Goal: Information Seeking & Learning: Learn about a topic

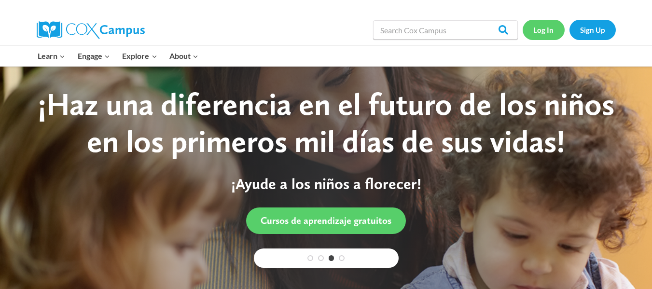
click at [543, 26] on link "Log In" at bounding box center [543, 30] width 42 height 20
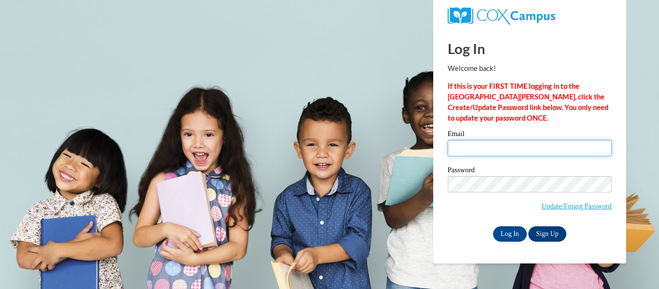
click at [471, 148] on input "Email" at bounding box center [530, 148] width 164 height 16
type input "[EMAIL_ADDRESS][DOMAIN_NAME]"
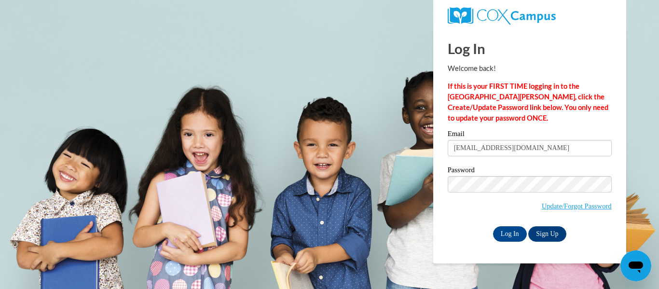
click at [473, 220] on div "Password Update/Forgot Password" at bounding box center [530, 194] width 164 height 57
click at [516, 234] on input "Log In" at bounding box center [510, 233] width 34 height 15
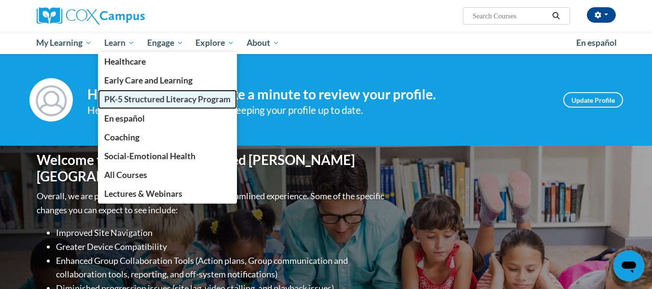
click at [115, 95] on span "PK-5 Structured Literacy Program" at bounding box center [167, 99] width 126 height 10
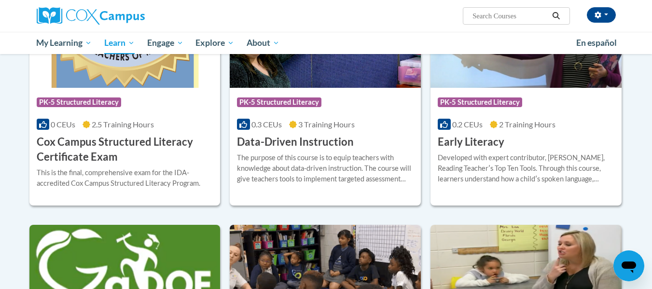
scroll to position [379, 0]
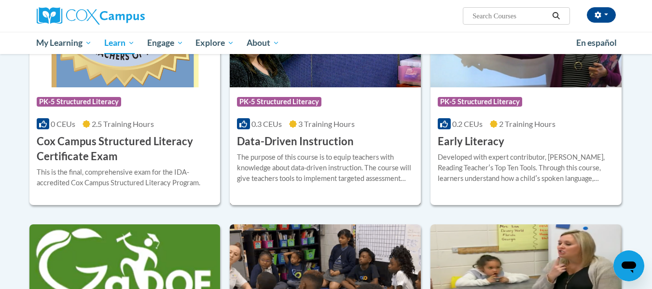
click at [314, 75] on img at bounding box center [325, 38] width 191 height 98
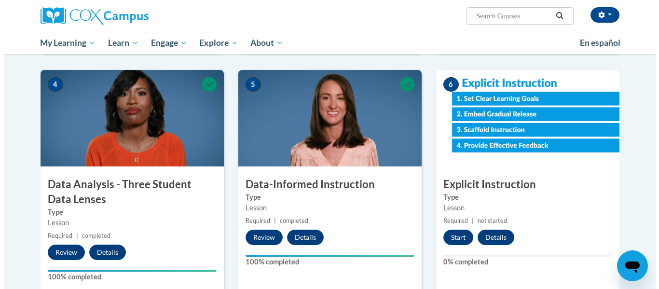
scroll to position [434, 0]
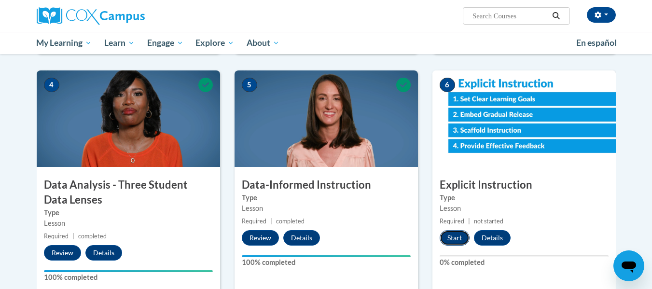
click at [446, 243] on button "Start" at bounding box center [454, 237] width 30 height 15
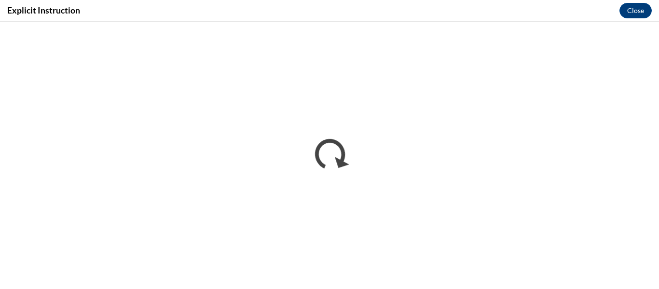
scroll to position [0, 0]
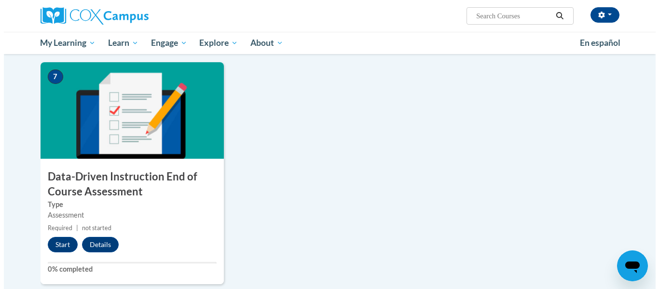
scroll to position [682, 0]
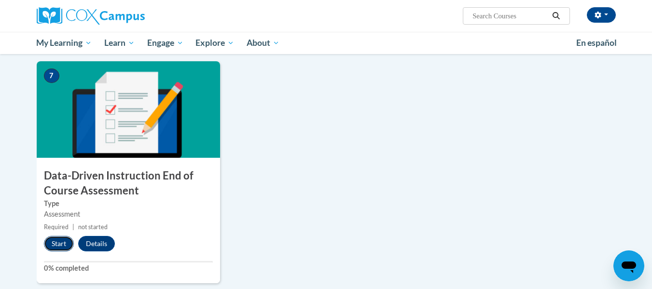
click at [67, 241] on button "Start" at bounding box center [59, 243] width 30 height 15
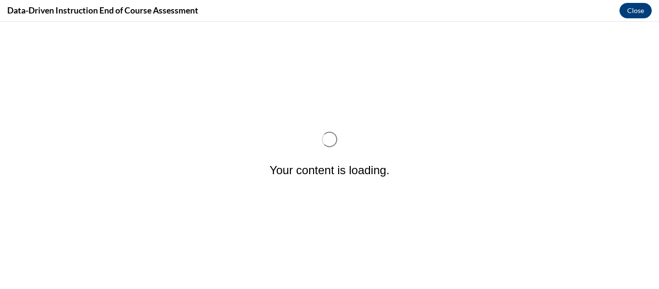
scroll to position [0, 0]
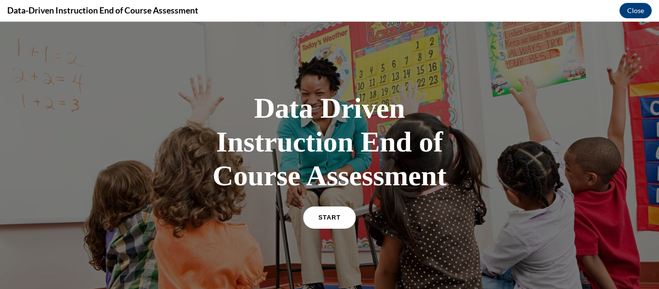
click at [330, 220] on link "START" at bounding box center [329, 217] width 53 height 22
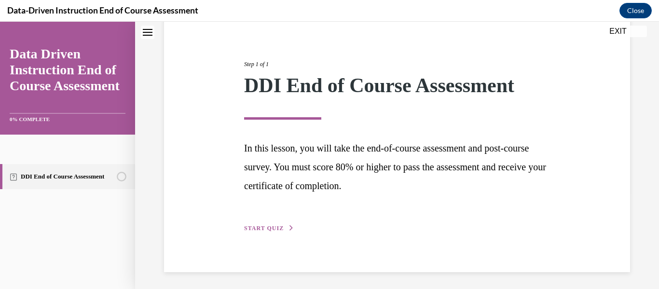
scroll to position [99, 0]
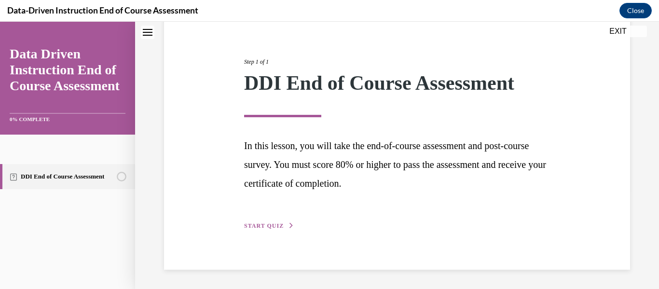
click at [251, 225] on span "START QUIZ" at bounding box center [264, 225] width 40 height 7
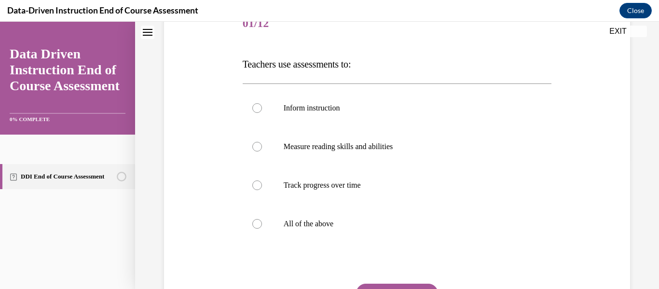
scroll to position [130, 0]
click at [266, 221] on label "All of the above" at bounding box center [397, 223] width 309 height 39
click at [262, 221] on input "All of the above" at bounding box center [257, 223] width 10 height 10
radio input "true"
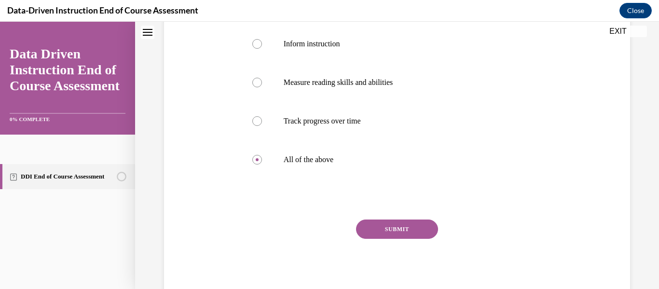
click at [417, 225] on button "SUBMIT" at bounding box center [397, 228] width 82 height 19
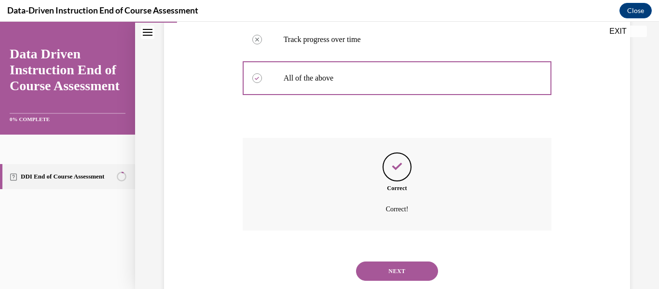
click at [423, 269] on button "NEXT" at bounding box center [397, 270] width 82 height 19
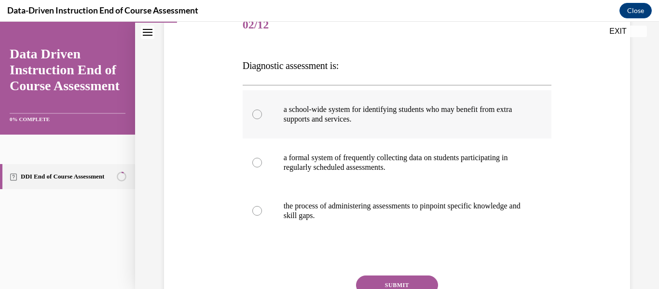
scroll to position [128, 0]
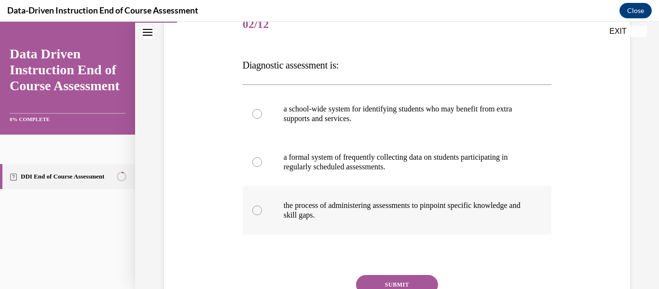
click at [312, 208] on p "the process of administering assessments to pinpoint specific knowledge and ski…" at bounding box center [406, 210] width 244 height 19
click at [262, 208] on input "the process of administering assessments to pinpoint specific knowledge and ski…" at bounding box center [257, 210] width 10 height 10
radio input "true"
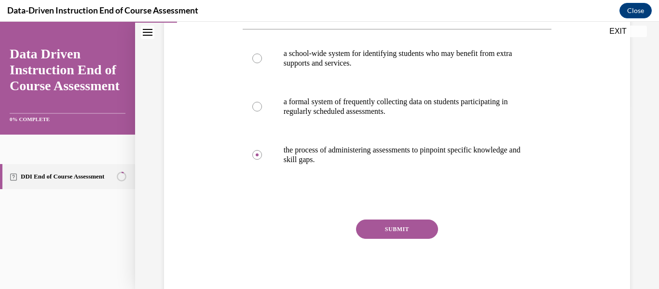
click at [372, 224] on button "SUBMIT" at bounding box center [397, 228] width 82 height 19
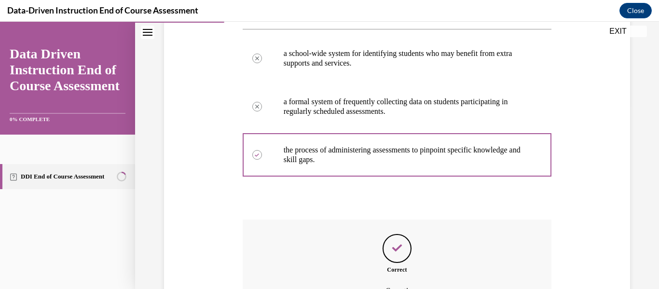
scroll to position [291, 0]
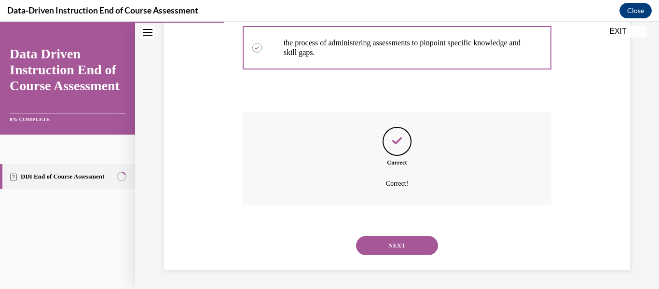
click at [384, 244] on button "NEXT" at bounding box center [397, 245] width 82 height 19
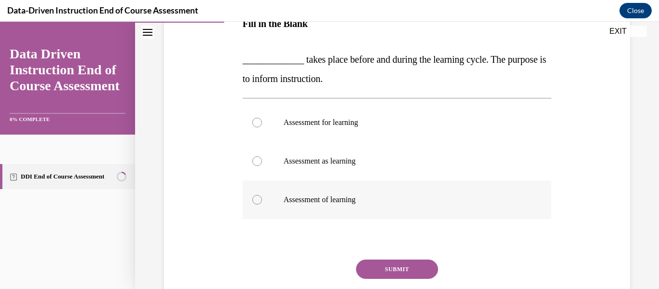
scroll to position [170, 0]
click at [256, 122] on div at bounding box center [257, 122] width 10 height 10
click at [256, 122] on input "Assessment for learning" at bounding box center [257, 122] width 10 height 10
radio input "true"
click at [389, 264] on button "SUBMIT" at bounding box center [397, 268] width 82 height 19
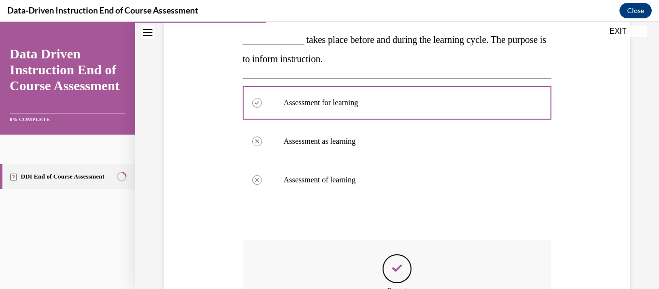
scroll to position [192, 0]
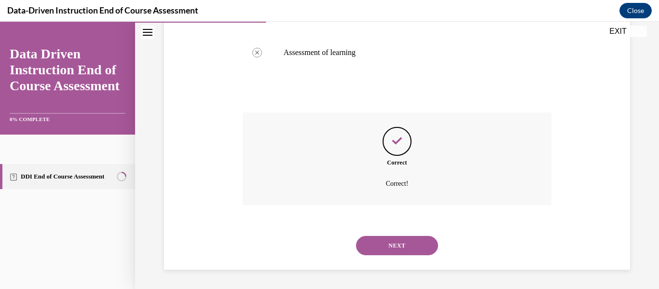
click at [392, 245] on button "NEXT" at bounding box center [397, 245] width 82 height 19
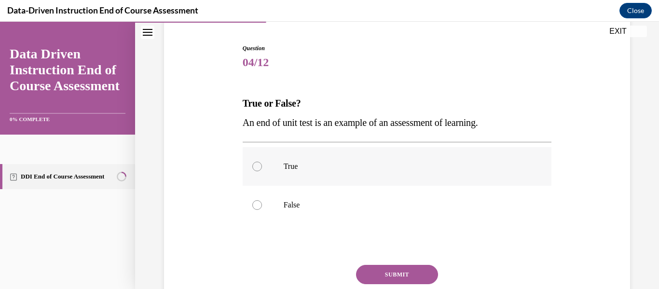
scroll to position [91, 0]
click at [259, 165] on div at bounding box center [257, 166] width 10 height 10
click at [259, 165] on input "True" at bounding box center [257, 166] width 10 height 10
radio input "true"
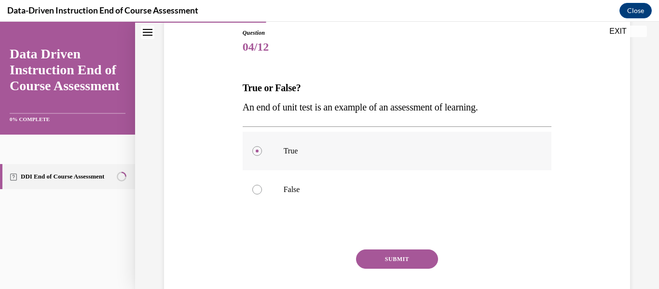
scroll to position [106, 0]
click at [407, 254] on button "SUBMIT" at bounding box center [397, 258] width 82 height 19
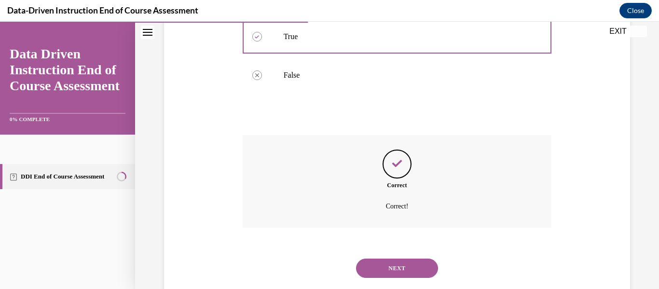
scroll to position [243, 0]
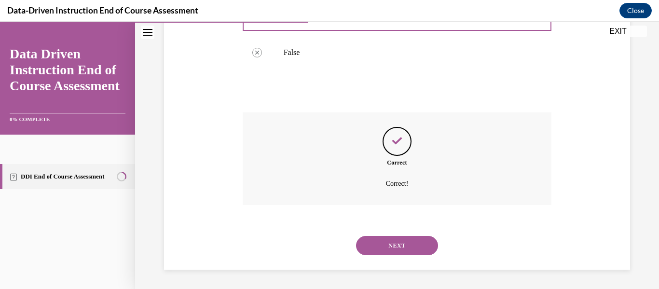
click at [401, 245] on button "NEXT" at bounding box center [397, 245] width 82 height 19
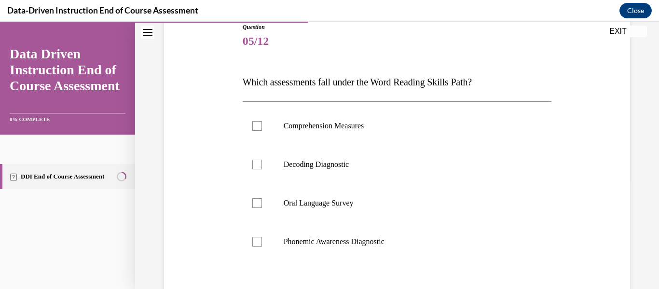
scroll to position [112, 0]
click at [445, 45] on span "05/12" at bounding box center [397, 40] width 309 height 19
click at [252, 165] on div at bounding box center [257, 164] width 10 height 10
click at [252, 165] on input "Decoding Diagnostic" at bounding box center [257, 164] width 10 height 10
checkbox input "true"
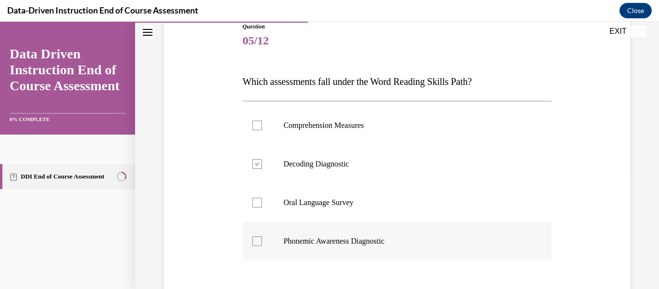
click at [253, 247] on label "Phonemic Awareness Diagnostic" at bounding box center [397, 241] width 309 height 39
click at [253, 246] on input "Phonemic Awareness Diagnostic" at bounding box center [257, 241] width 10 height 10
checkbox input "true"
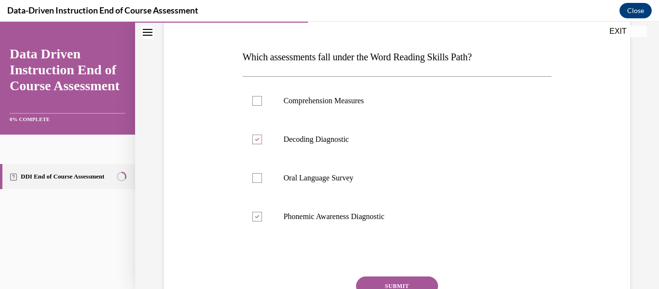
scroll to position [165, 0]
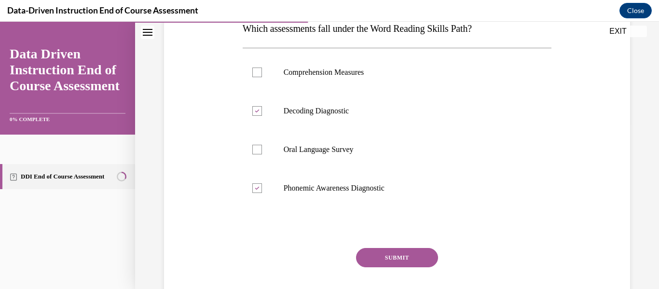
click at [375, 256] on button "SUBMIT" at bounding box center [397, 257] width 82 height 19
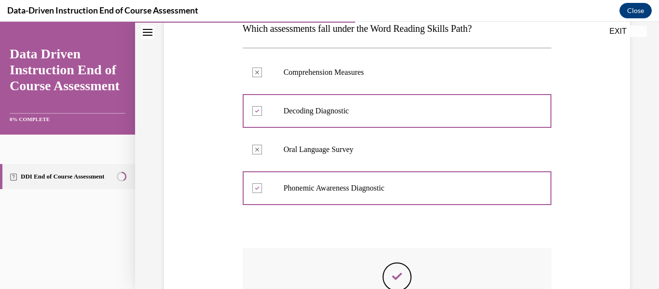
scroll to position [300, 0]
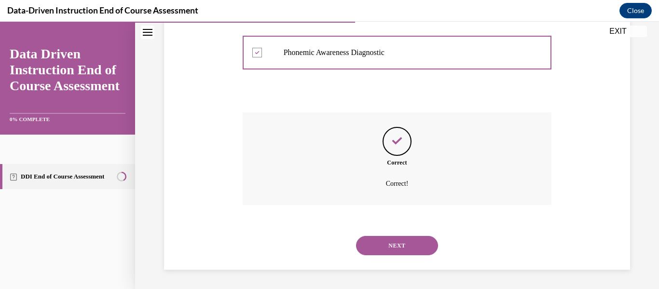
click at [372, 240] on button "NEXT" at bounding box center [397, 245] width 82 height 19
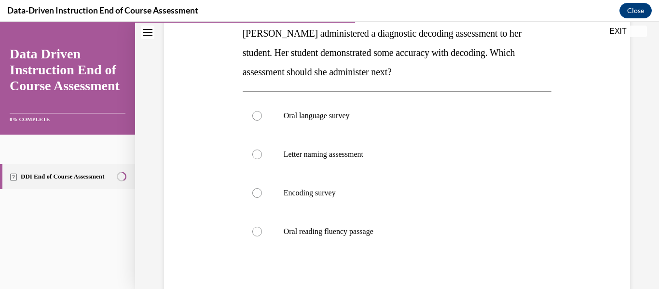
scroll to position [161, 0]
click at [256, 230] on div at bounding box center [257, 231] width 10 height 10
click at [256, 230] on input "Oral reading fluency passage" at bounding box center [257, 231] width 10 height 10
radio input "true"
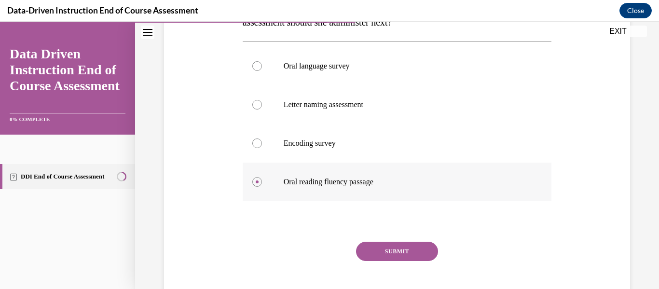
scroll to position [232, 0]
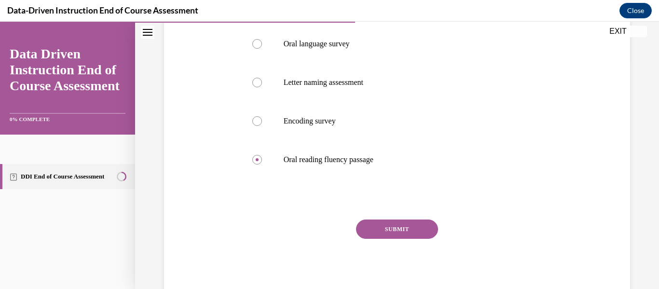
click at [371, 232] on button "SUBMIT" at bounding box center [397, 228] width 82 height 19
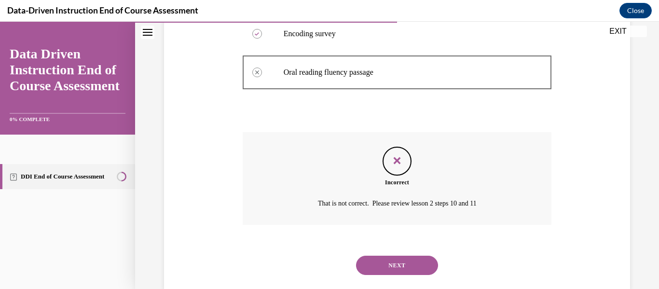
scroll to position [339, 0]
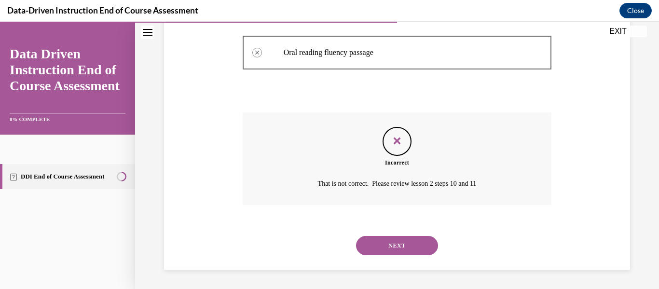
click at [386, 244] on button "NEXT" at bounding box center [397, 245] width 82 height 19
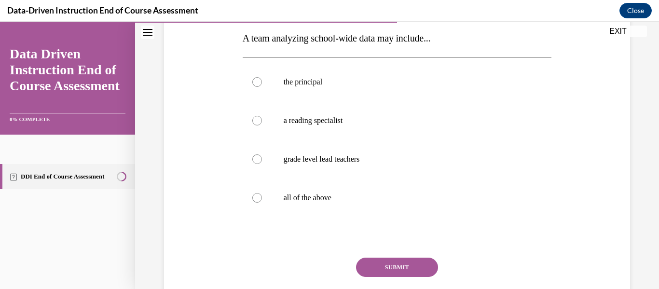
scroll to position [158, 0]
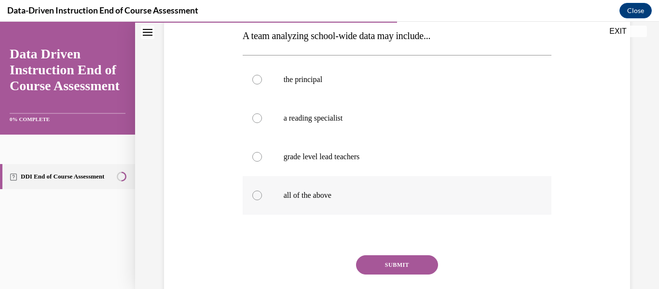
click at [258, 199] on div at bounding box center [257, 195] width 10 height 10
click at [258, 199] on input "all of the above" at bounding box center [257, 195] width 10 height 10
radio input "true"
click at [402, 260] on button "SUBMIT" at bounding box center [397, 264] width 82 height 19
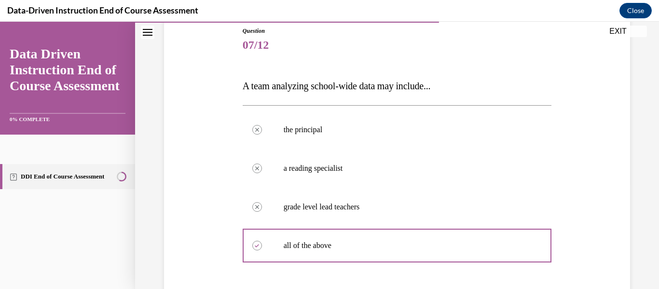
scroll to position [300, 0]
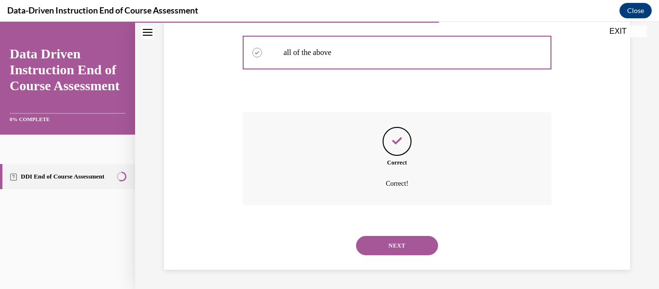
click at [394, 245] on button "NEXT" at bounding box center [397, 245] width 82 height 19
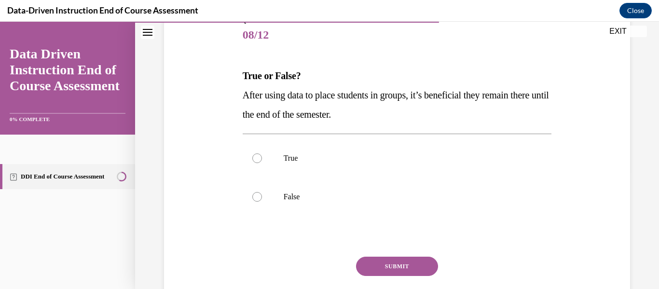
scroll to position [118, 0]
click at [256, 193] on div at bounding box center [257, 197] width 10 height 10
click at [256, 193] on input "False" at bounding box center [257, 197] width 10 height 10
radio input "true"
click at [394, 262] on button "SUBMIT" at bounding box center [397, 266] width 82 height 19
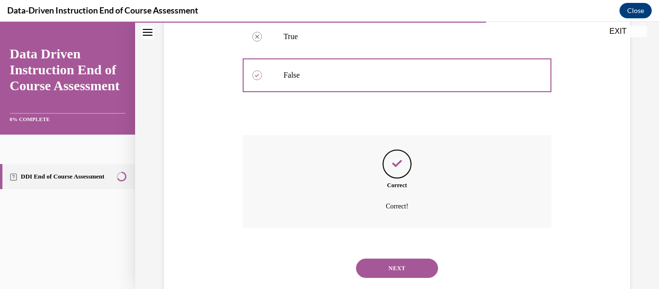
click at [394, 262] on button "NEXT" at bounding box center [397, 267] width 82 height 19
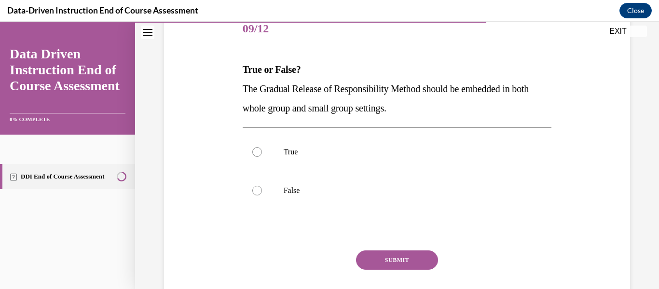
scroll to position [124, 0]
click at [245, 149] on label "True" at bounding box center [397, 151] width 309 height 39
click at [252, 149] on input "True" at bounding box center [257, 152] width 10 height 10
radio input "true"
click at [381, 254] on button "SUBMIT" at bounding box center [397, 259] width 82 height 19
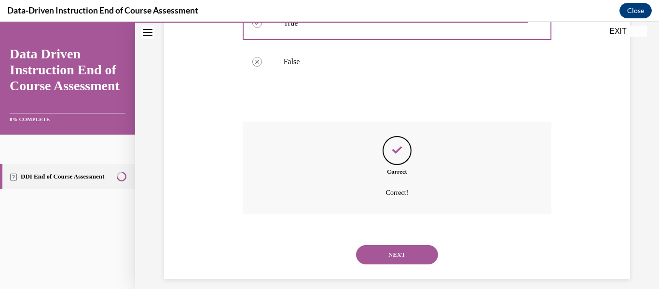
click at [381, 254] on button "NEXT" at bounding box center [397, 254] width 82 height 19
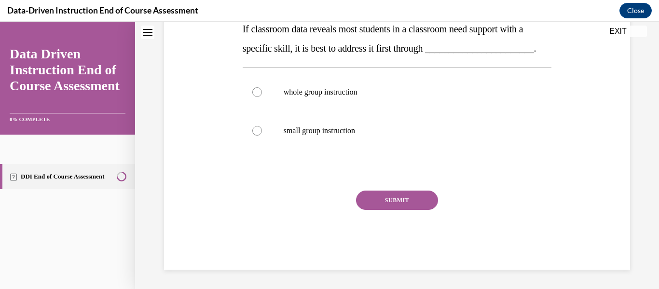
scroll to position [29, 0]
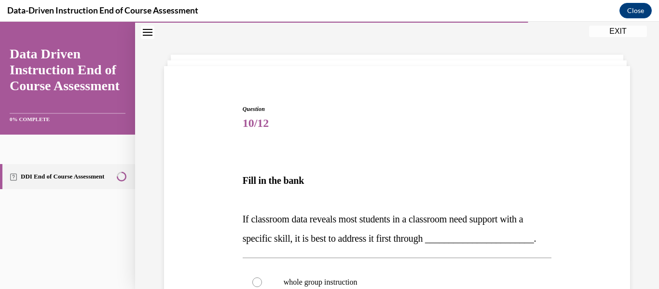
click at [381, 248] on p "If classroom data reveals most students in a classroom need support with a spec…" at bounding box center [397, 228] width 309 height 39
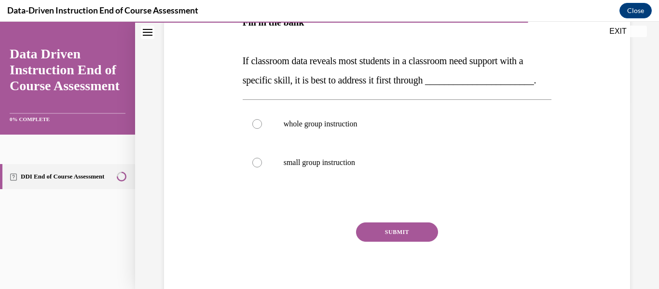
scroll to position [188, 0]
click at [296, 128] on p "whole group instruction" at bounding box center [406, 124] width 244 height 10
click at [262, 128] on input "whole group instruction" at bounding box center [257, 124] width 10 height 10
radio input "true"
click at [380, 241] on button "SUBMIT" at bounding box center [397, 231] width 82 height 19
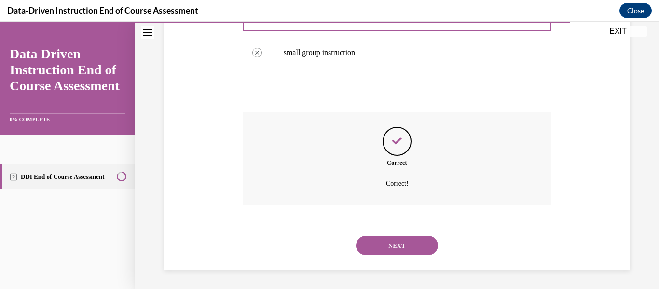
scroll to position [306, 0]
click at [380, 248] on button "NEXT" at bounding box center [397, 245] width 82 height 19
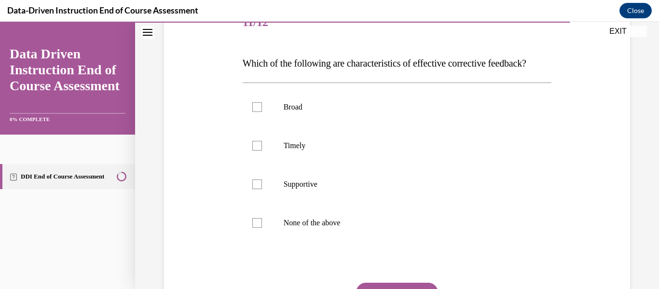
scroll to position [131, 0]
click at [248, 164] on label "Timely" at bounding box center [397, 145] width 309 height 39
click at [252, 150] on input "Timely" at bounding box center [257, 145] width 10 height 10
checkbox input "true"
click at [257, 189] on div at bounding box center [257, 184] width 10 height 10
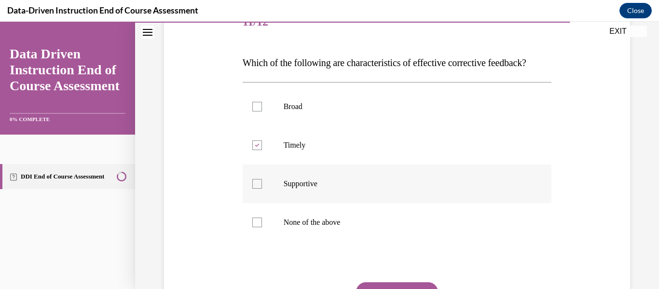
click at [257, 189] on input "Supportive" at bounding box center [257, 184] width 10 height 10
checkbox input "true"
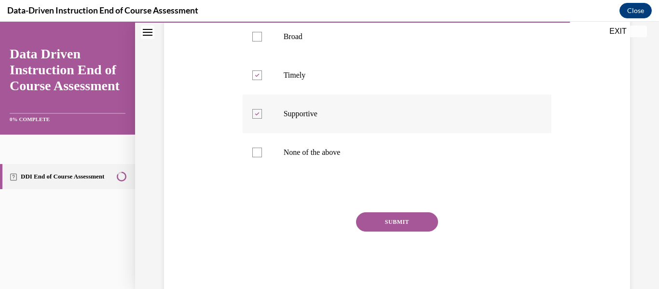
scroll to position [213, 0]
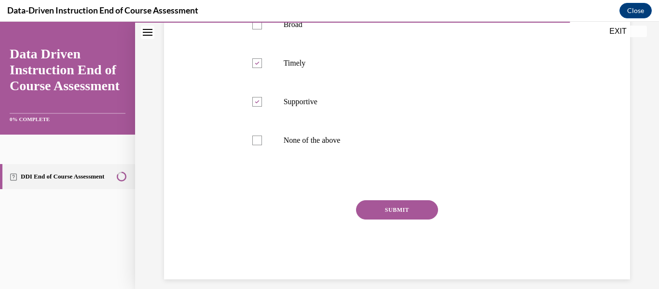
click at [380, 219] on button "SUBMIT" at bounding box center [397, 209] width 82 height 19
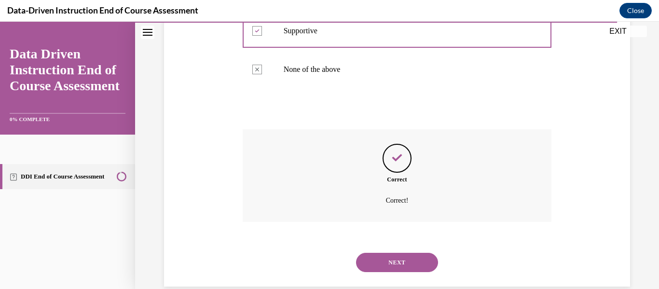
scroll to position [320, 0]
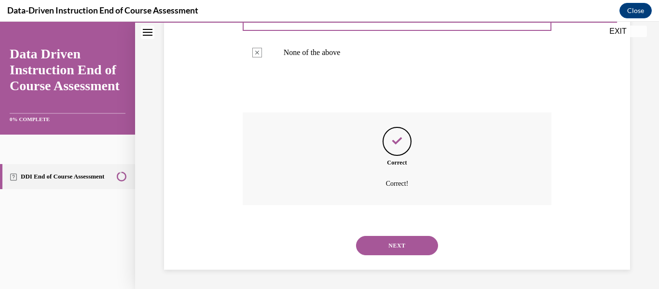
click at [386, 240] on button "NEXT" at bounding box center [397, 245] width 82 height 19
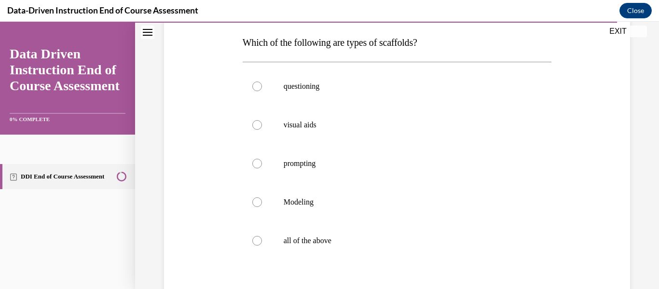
scroll to position [151, 0]
click at [386, 240] on p "all of the above" at bounding box center [406, 240] width 244 height 10
click at [262, 240] on input "all of the above" at bounding box center [257, 240] width 10 height 10
radio input "true"
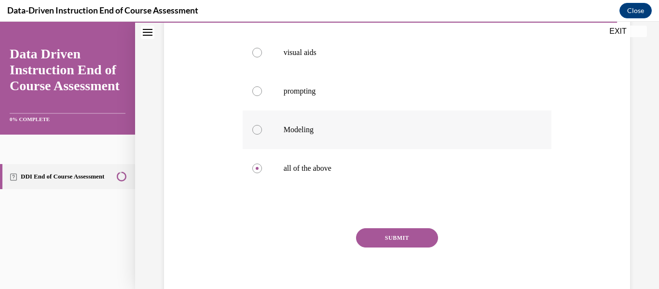
scroll to position [232, 0]
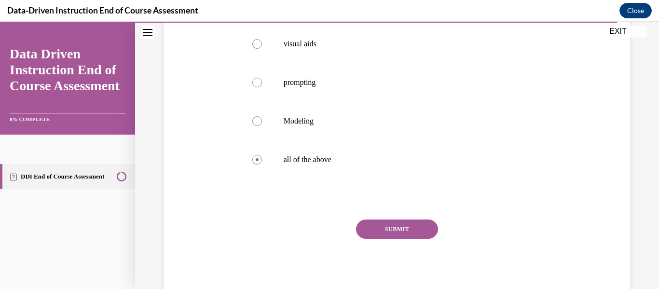
click at [391, 225] on button "SUBMIT" at bounding box center [397, 228] width 82 height 19
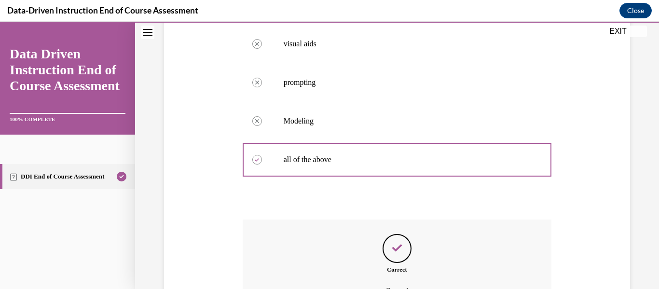
scroll to position [339, 0]
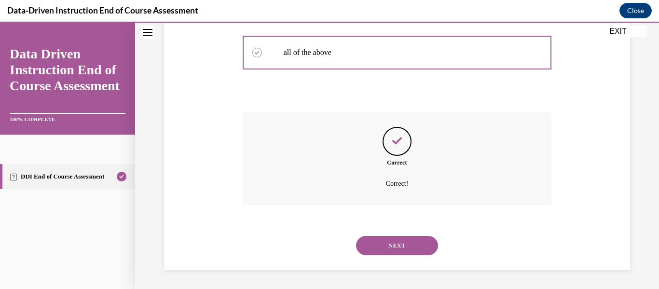
click at [393, 247] on button "NEXT" at bounding box center [397, 245] width 82 height 19
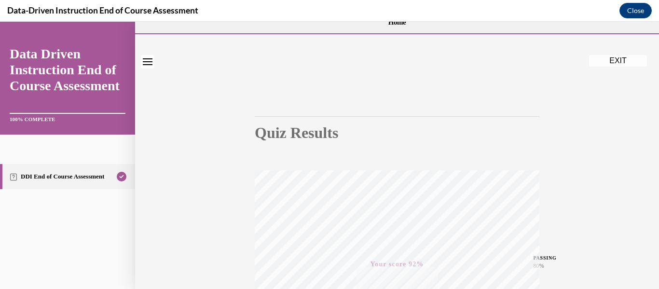
scroll to position [0, 0]
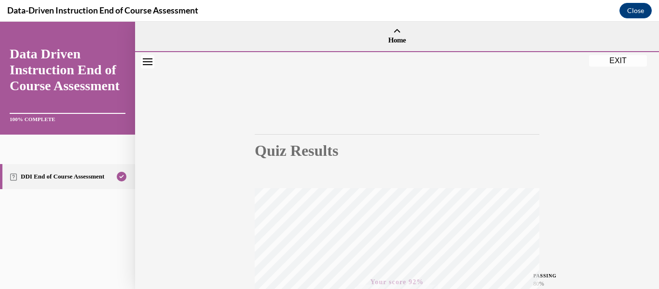
click at [612, 60] on button "EXIT" at bounding box center [618, 61] width 58 height 12
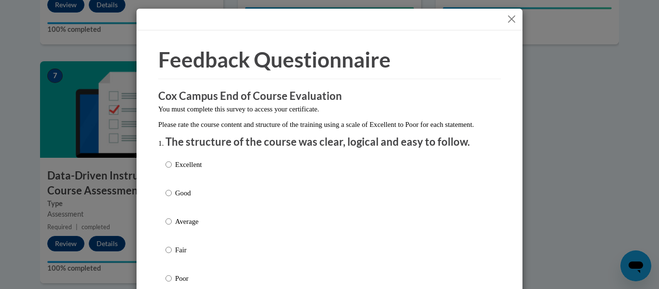
click at [508, 20] on button "Close" at bounding box center [511, 19] width 12 height 12
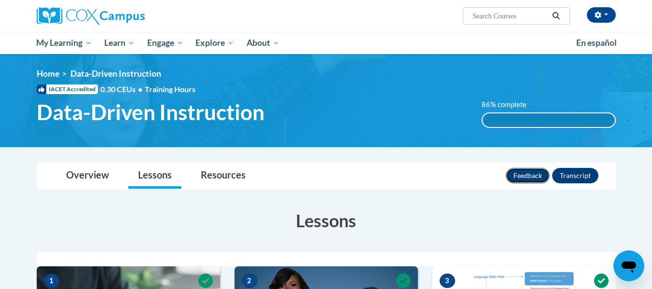
click at [527, 170] on button "Feedback" at bounding box center [527, 175] width 44 height 15
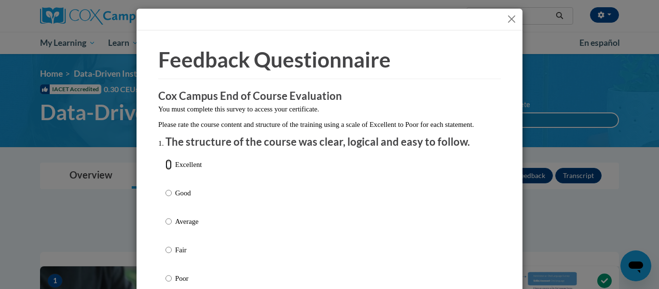
click at [165, 170] on input "Excellent" at bounding box center [168, 164] width 6 height 11
radio input "true"
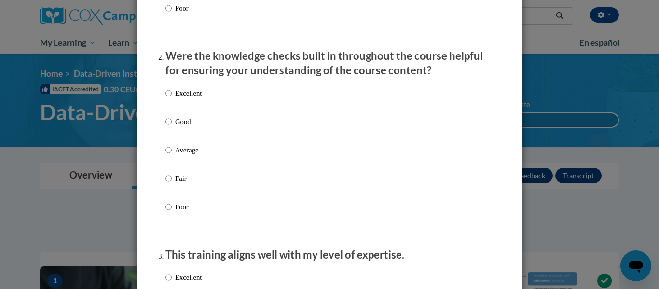
scroll to position [290, 0]
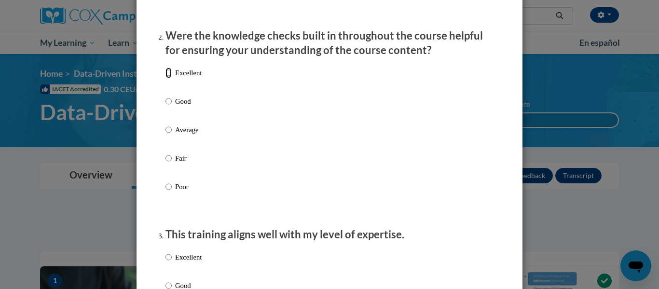
click at [166, 78] on input "Excellent" at bounding box center [168, 73] width 6 height 11
radio input "true"
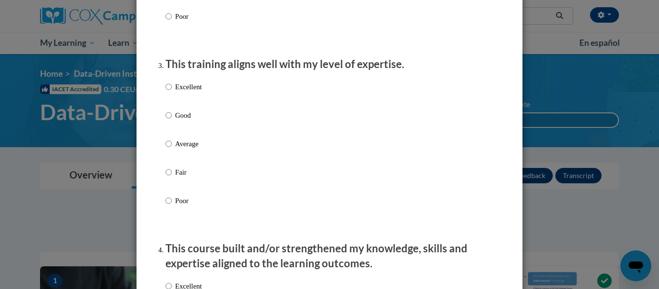
scroll to position [461, 0]
click at [166, 92] on input "Excellent" at bounding box center [168, 86] width 6 height 11
radio input "true"
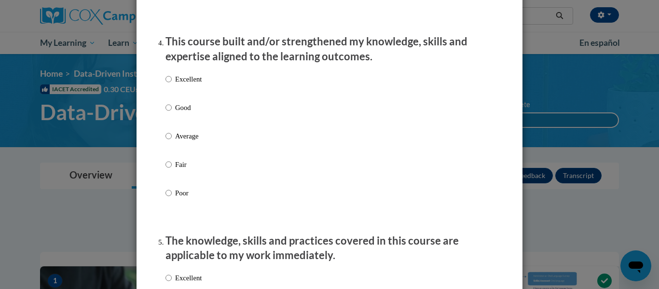
scroll to position [668, 0]
click at [167, 84] on input "Excellent" at bounding box center [168, 78] width 6 height 11
radio input "true"
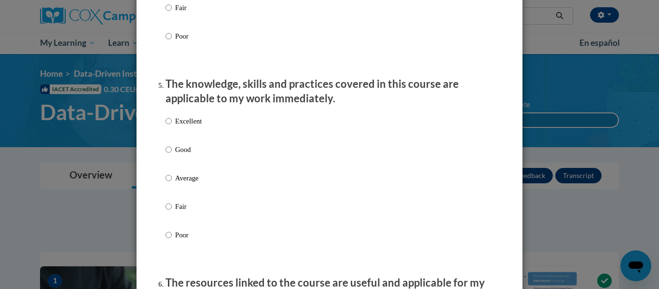
scroll to position [848, 0]
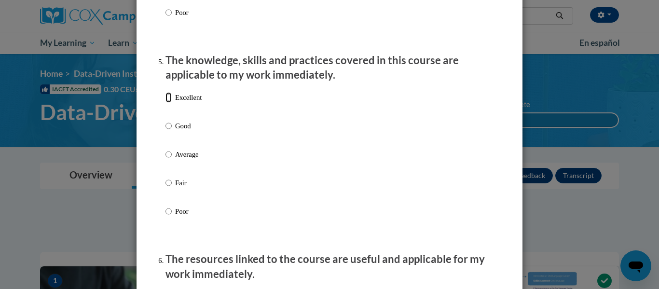
click at [165, 103] on input "Excellent" at bounding box center [168, 97] width 6 height 11
radio input "true"
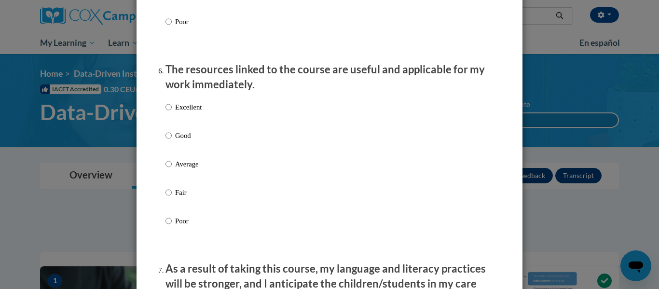
scroll to position [1044, 0]
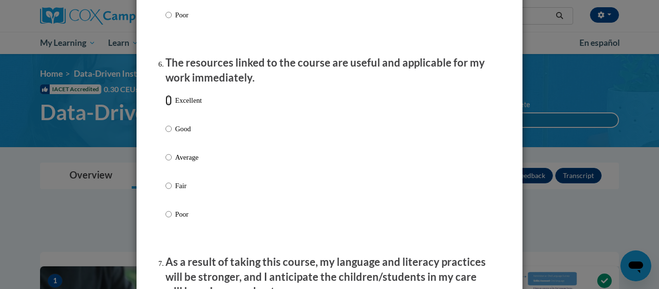
click at [167, 106] on input "Excellent" at bounding box center [168, 100] width 6 height 11
radio input "true"
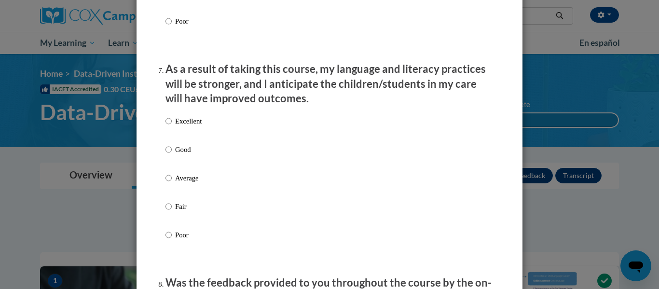
scroll to position [1251, 0]
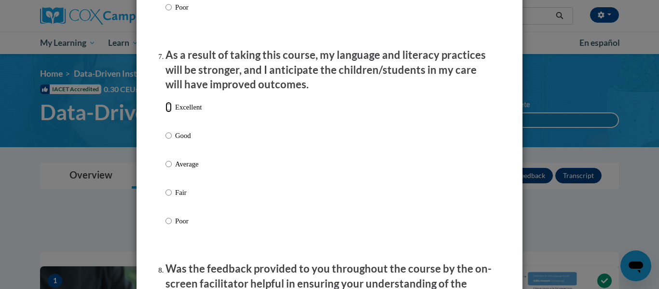
click at [167, 112] on input "Excellent" at bounding box center [168, 107] width 6 height 11
radio input "true"
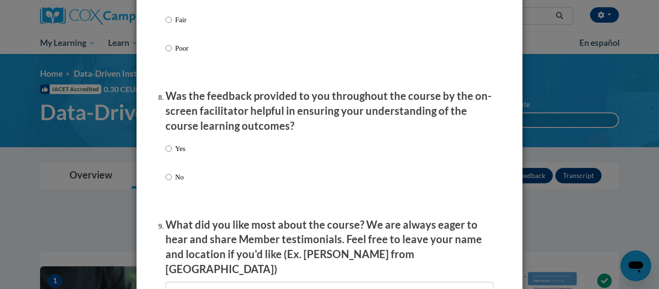
scroll to position [1425, 0]
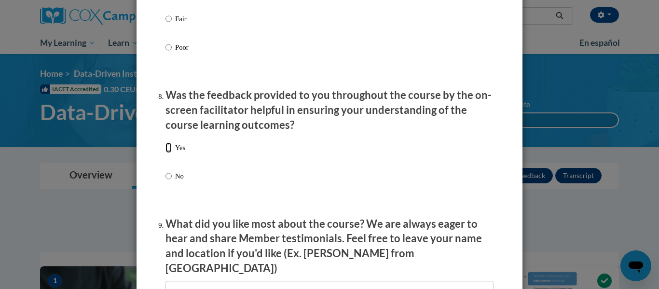
click at [165, 153] on input "Yes" at bounding box center [168, 147] width 6 height 11
radio input "true"
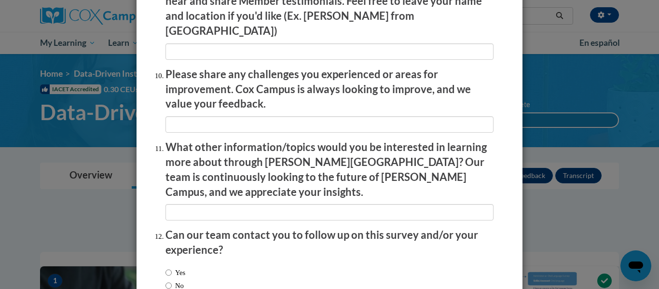
scroll to position [1715, 0]
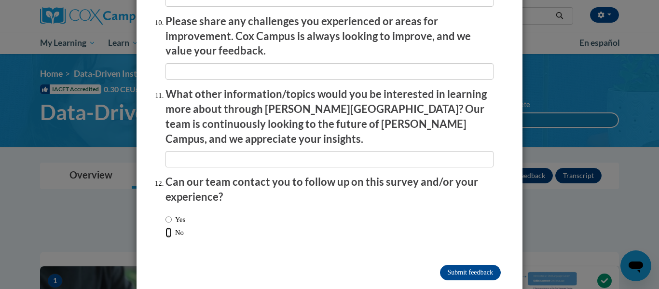
click at [165, 227] on input "No" at bounding box center [168, 232] width 6 height 11
radio input "true"
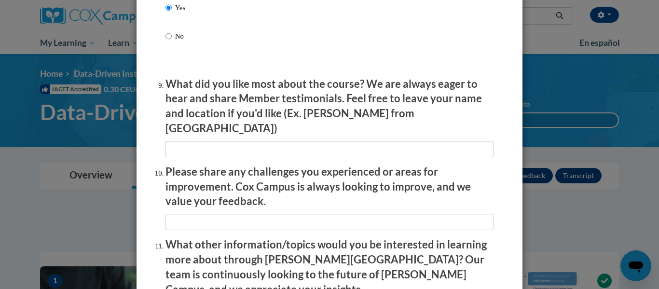
scroll to position [1565, 0]
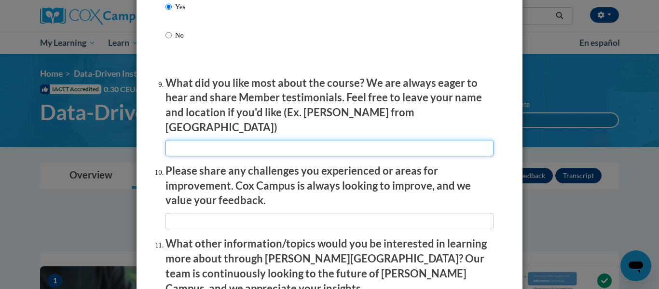
click at [239, 140] on input "textbox" at bounding box center [329, 148] width 328 height 16
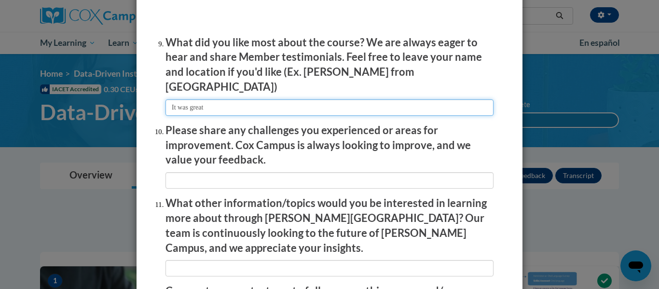
scroll to position [1607, 0]
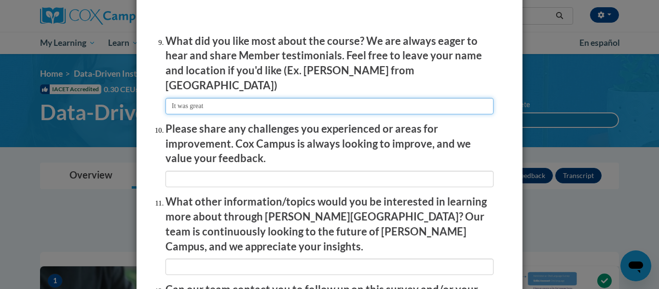
type input "It was great"
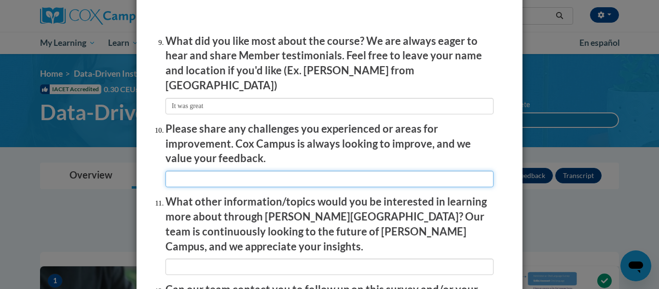
click at [257, 171] on input "textbox" at bounding box center [329, 179] width 328 height 16
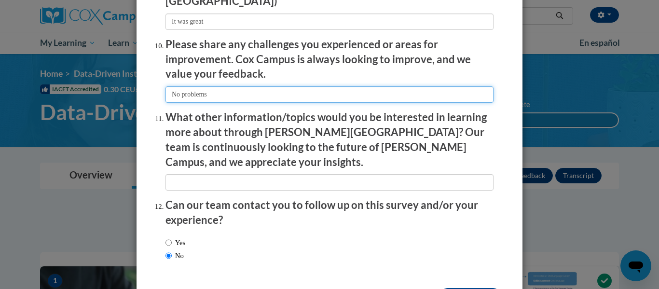
scroll to position [1715, 0]
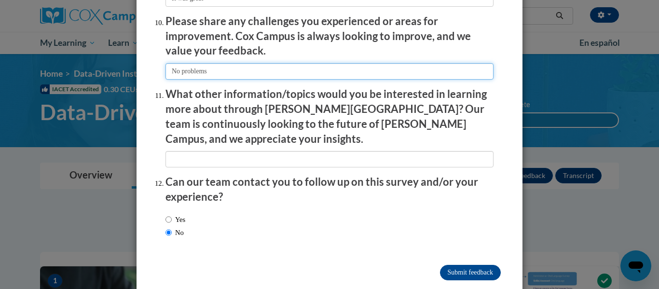
type input "No problems"
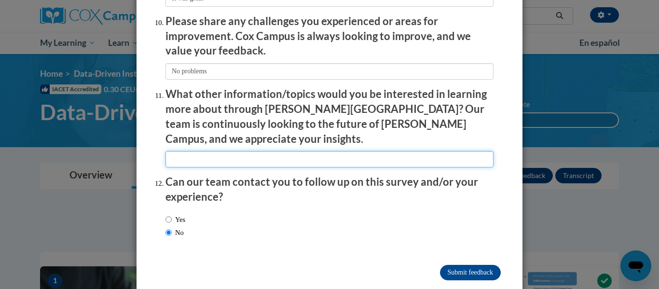
click at [232, 151] on input "textbox" at bounding box center [329, 159] width 328 height 16
type input "I am not sure"
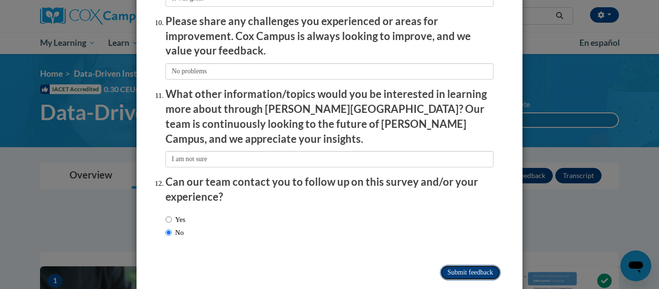
click at [453, 265] on input "Submit feedback" at bounding box center [470, 272] width 61 height 15
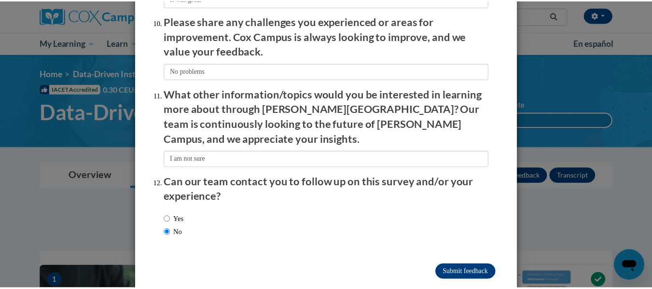
scroll to position [0, 0]
